Goal: Find specific page/section: Find specific page/section

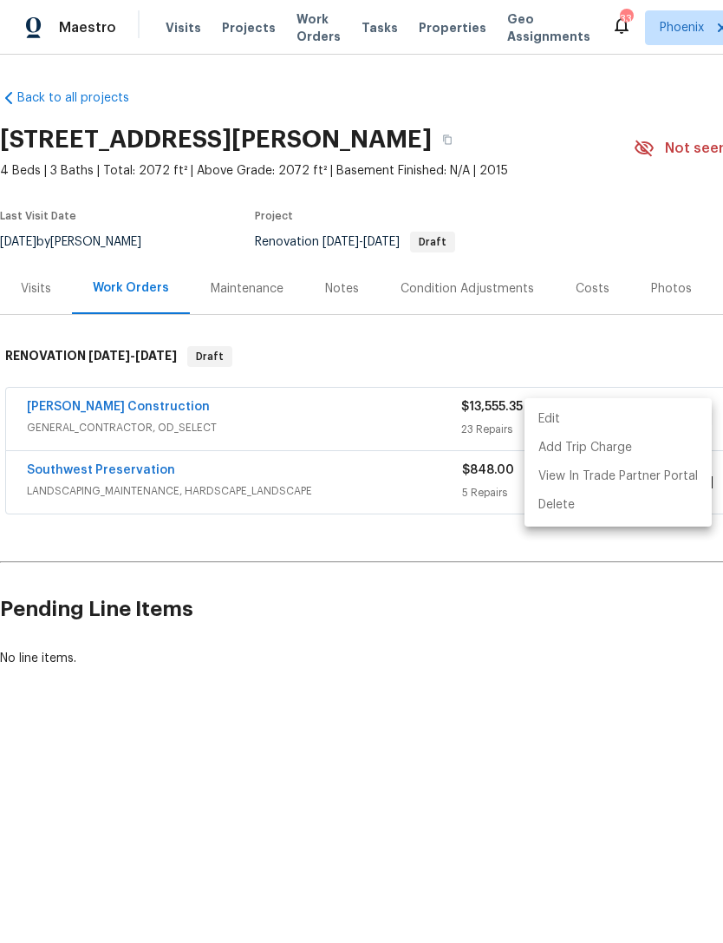
scroll to position [0, 257]
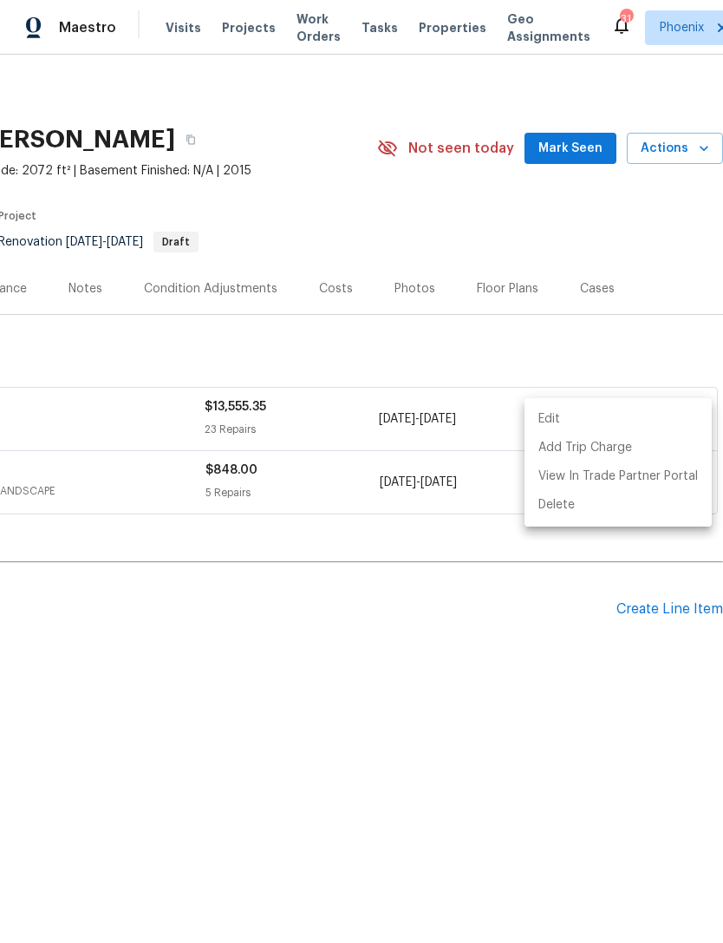
click at [228, 240] on div at bounding box center [361, 471] width 723 height 943
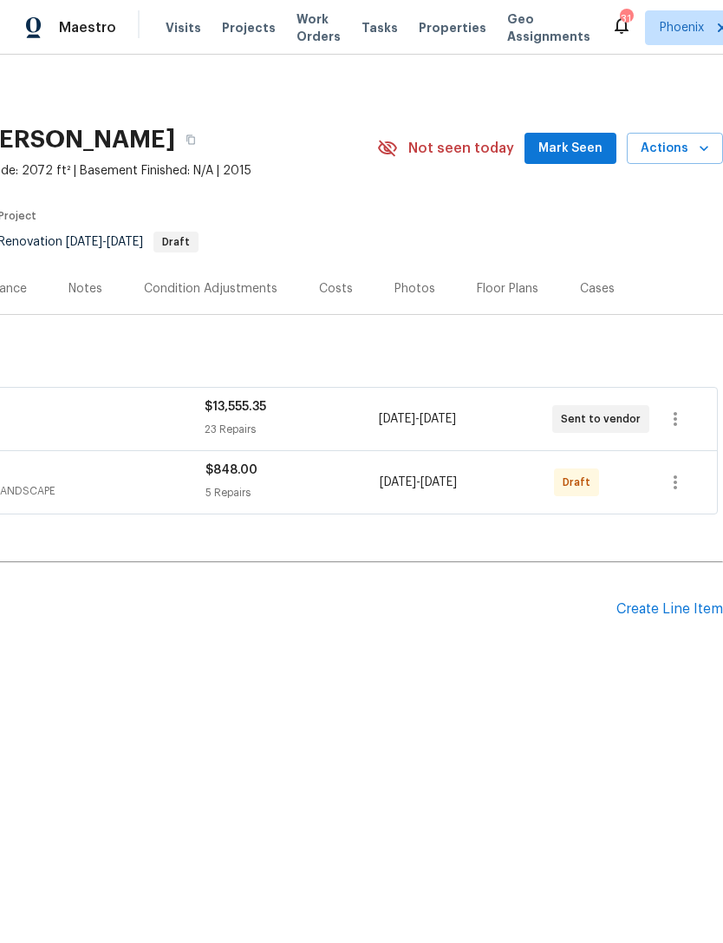
click at [299, 195] on section "3433 W Chambers St, Phoenix, AZ 85041 4 Beds | 3 Baths | Total: 2072 ft² | Abov…" at bounding box center [233, 190] width 980 height 146
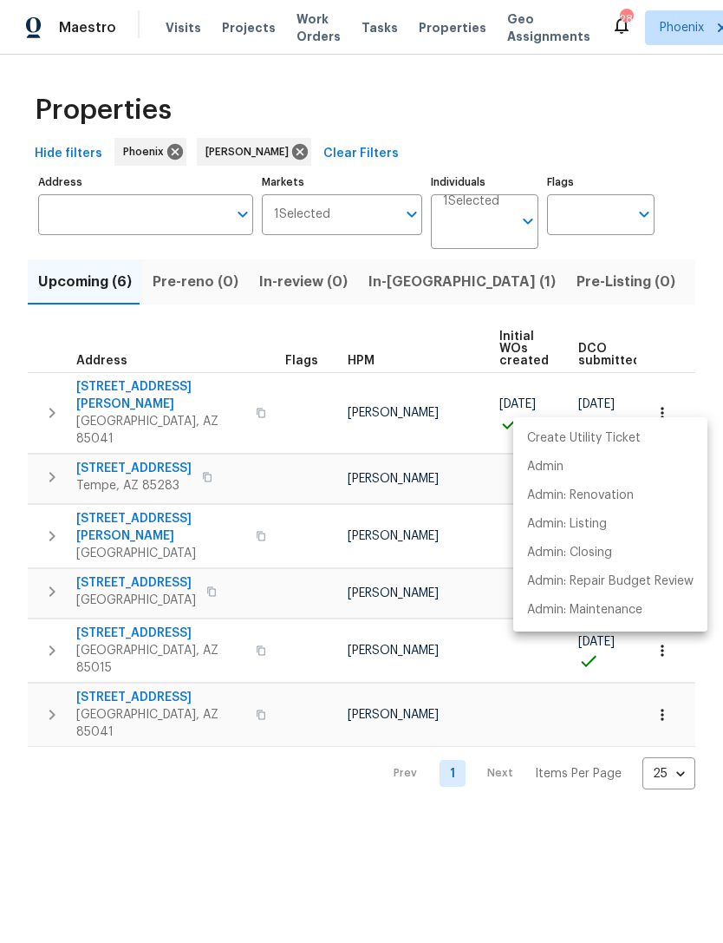
scroll to position [0, 455]
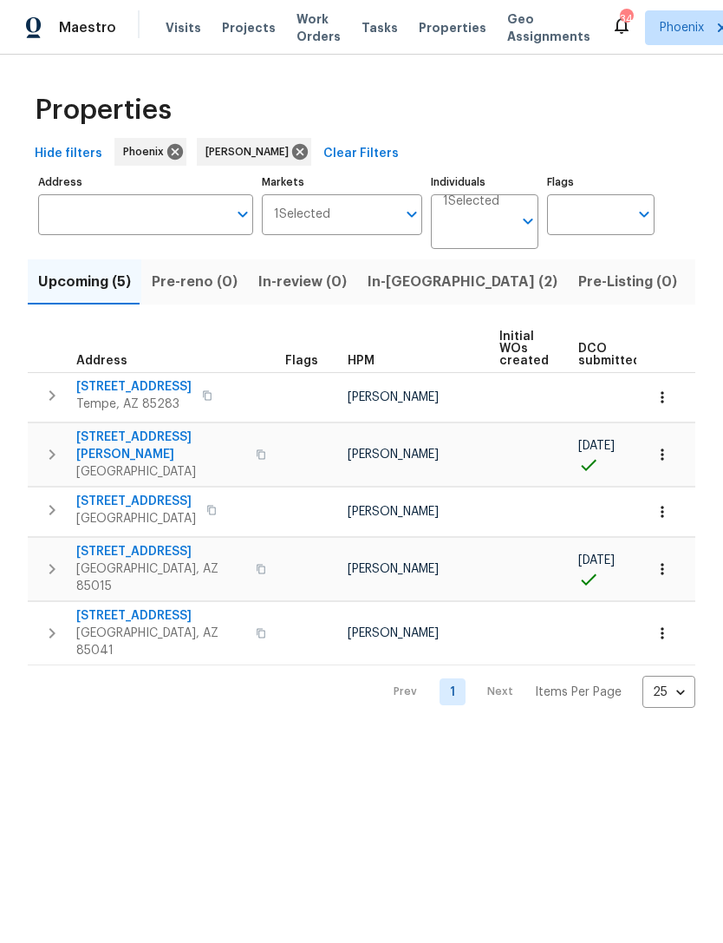
click at [407, 293] on span "In-[GEOGRAPHIC_DATA] (2)" at bounding box center [463, 282] width 190 height 24
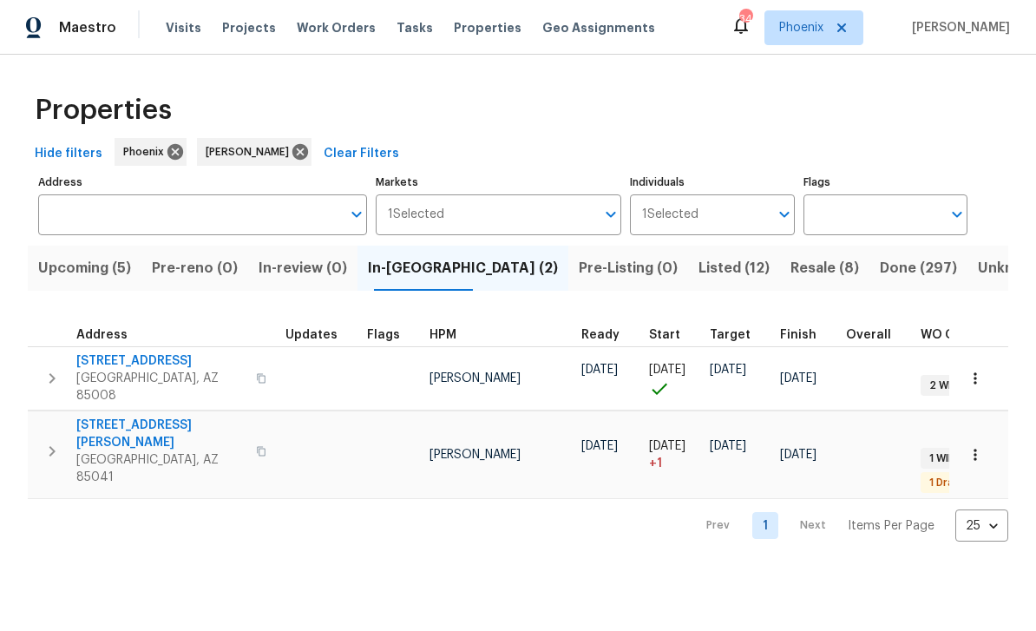
click at [723, 446] on icon "button" at bounding box center [974, 454] width 17 height 17
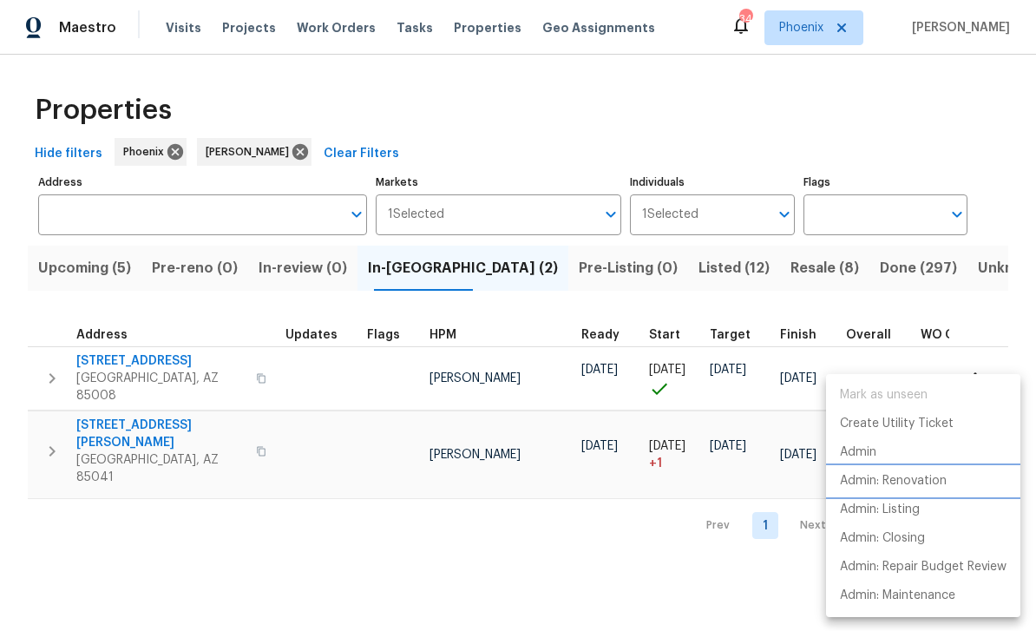
click at [723, 474] on p "Admin: Renovation" at bounding box center [893, 481] width 107 height 18
